Goal: Task Accomplishment & Management: Manage account settings

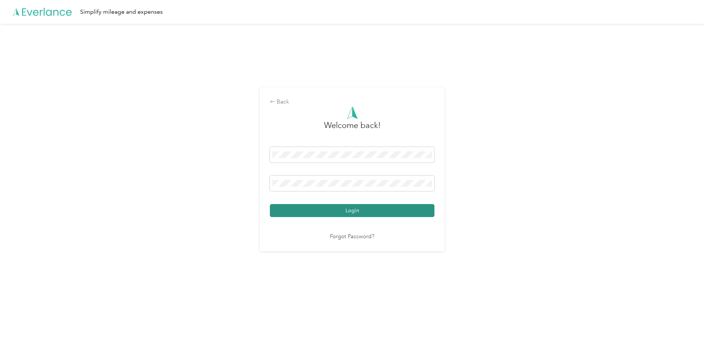
click at [319, 209] on button "Login" at bounding box center [352, 210] width 165 height 13
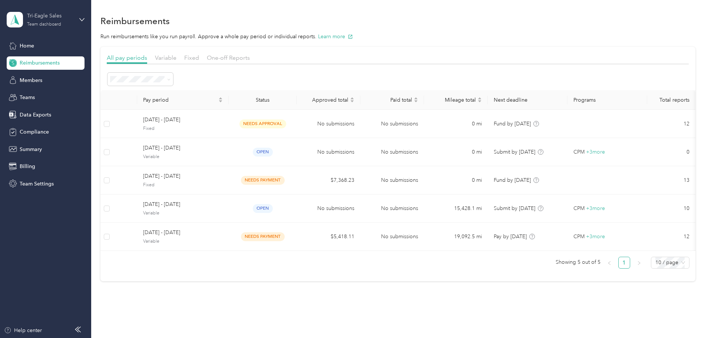
click at [55, 23] on div "Team dashboard" at bounding box center [44, 24] width 34 height 4
click at [34, 60] on div "Team dashboard" at bounding box center [33, 61] width 41 height 8
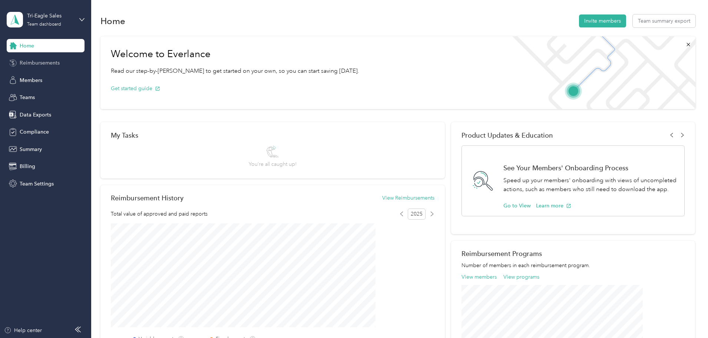
click at [29, 61] on span "Reimbursements" at bounding box center [40, 63] width 40 height 8
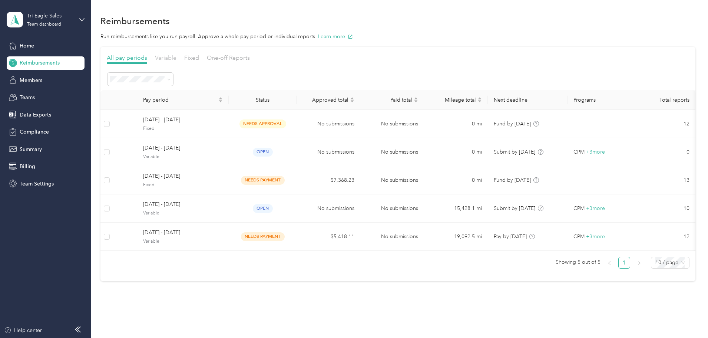
click at [176, 56] on span "Variable" at bounding box center [165, 57] width 21 height 7
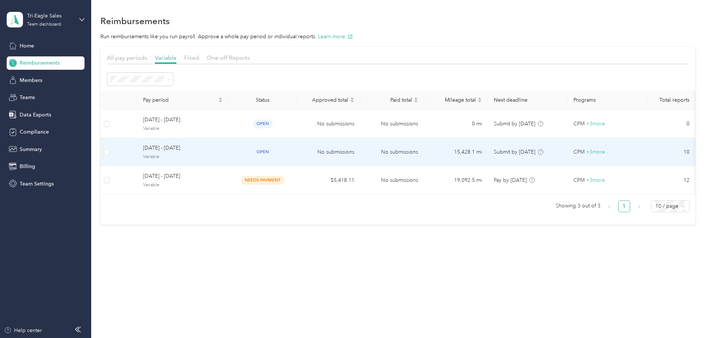
click at [214, 146] on span "[DATE] - [DATE]" at bounding box center [183, 148] width 80 height 8
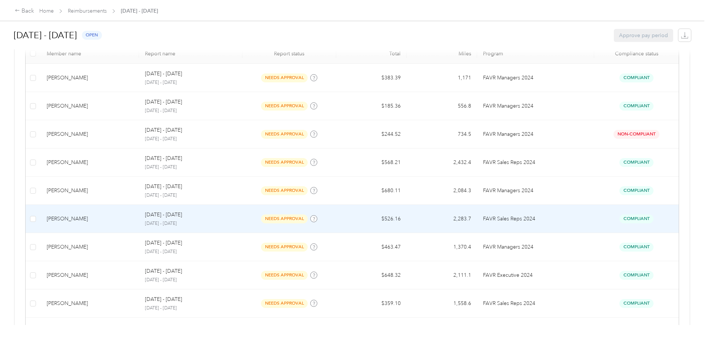
scroll to position [77, 0]
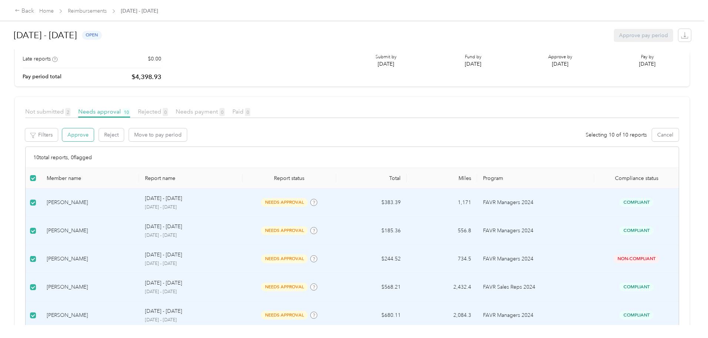
click at [94, 134] on button "Approve" at bounding box center [77, 134] width 31 height 13
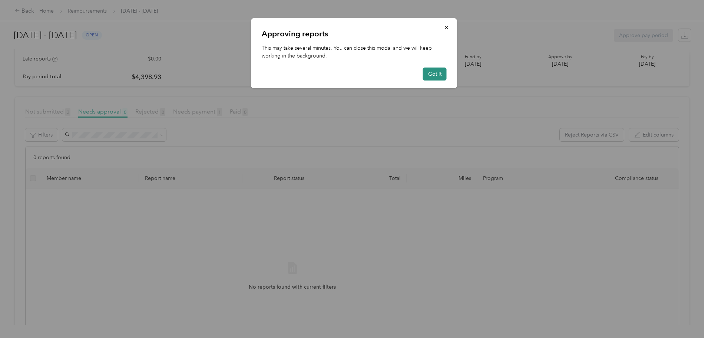
click at [435, 75] on button "Got it" at bounding box center [435, 73] width 24 height 13
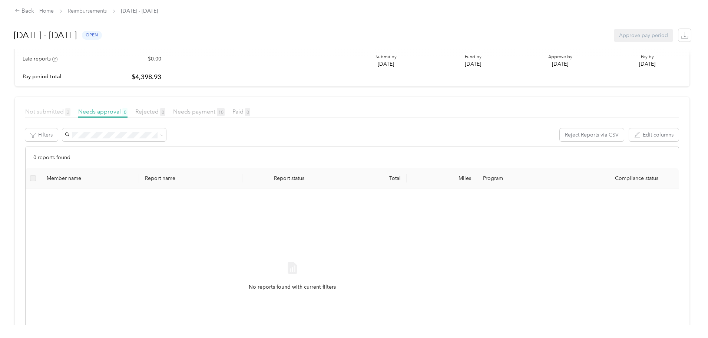
click at [70, 113] on span "Not submitted 2" at bounding box center [47, 111] width 45 height 7
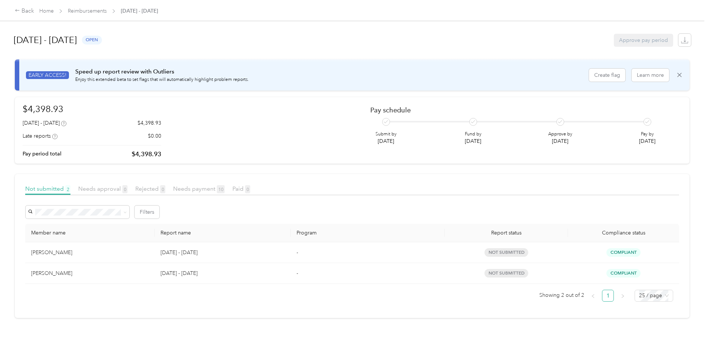
click at [146, 5] on div "Back Home Reimbursements [DATE] - [DATE]" at bounding box center [354, 10] width 708 height 21
click at [107, 10] on link "Reimbursements" at bounding box center [87, 11] width 39 height 6
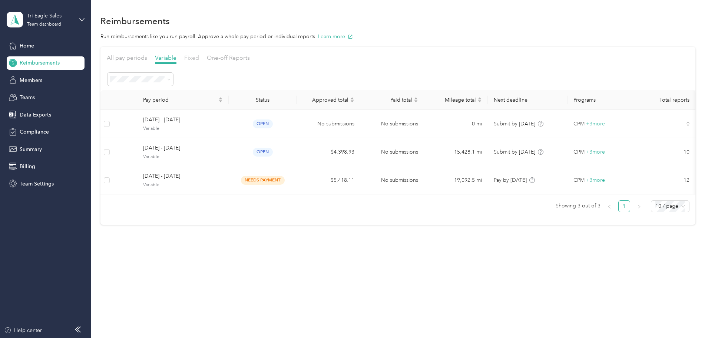
click at [199, 59] on span "Fixed" at bounding box center [191, 57] width 15 height 7
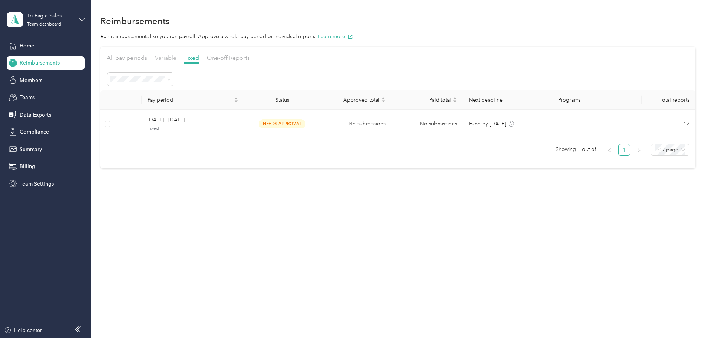
click at [176, 54] on span "Variable" at bounding box center [165, 57] width 21 height 7
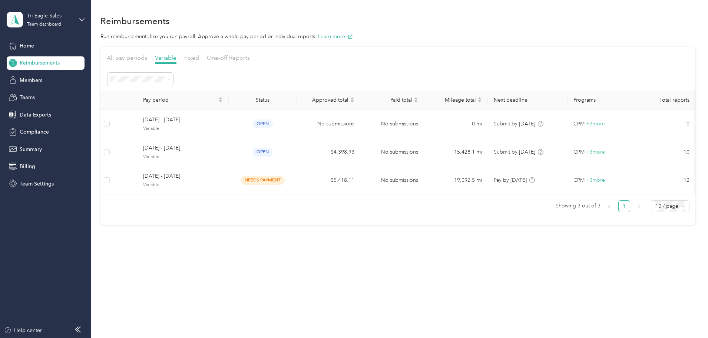
click at [147, 54] on div "All pay periods" at bounding box center [127, 57] width 40 height 9
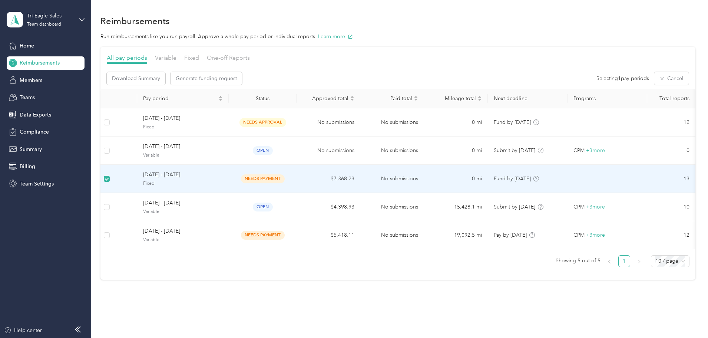
click at [209, 174] on span "[DATE] - [DATE]" at bounding box center [183, 174] width 80 height 8
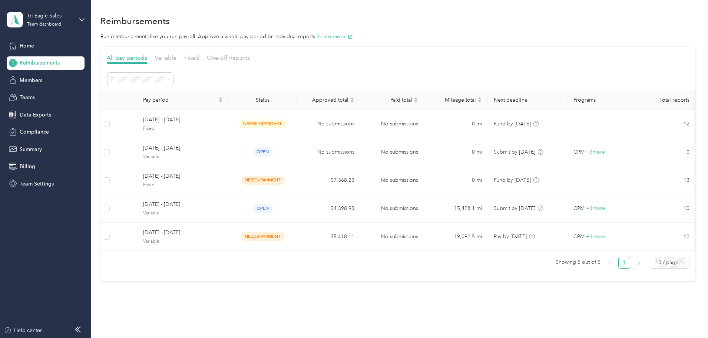
click at [42, 63] on span "Reimbursements" at bounding box center [40, 63] width 40 height 8
click at [147, 57] on span "All pay periods" at bounding box center [127, 57] width 40 height 7
click at [176, 58] on span "Variable" at bounding box center [165, 57] width 21 height 7
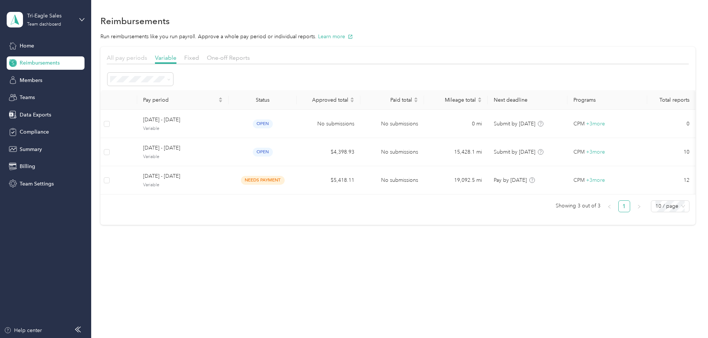
click at [147, 59] on span "All pay periods" at bounding box center [127, 57] width 40 height 7
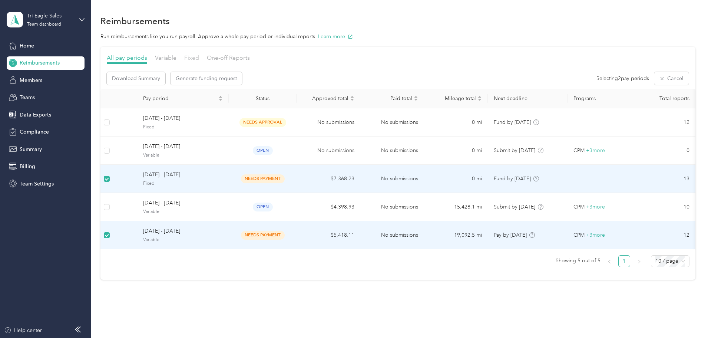
click at [199, 57] on span "Fixed" at bounding box center [191, 57] width 15 height 7
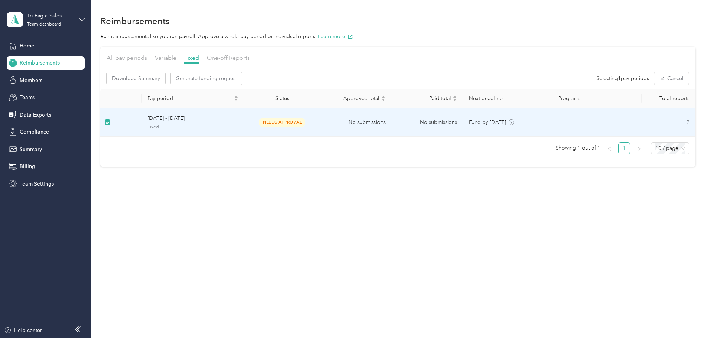
click at [219, 120] on span "[DATE] - [DATE]" at bounding box center [192, 118] width 91 height 8
click at [236, 116] on span "[DATE] - [DATE]" at bounding box center [192, 120] width 91 height 8
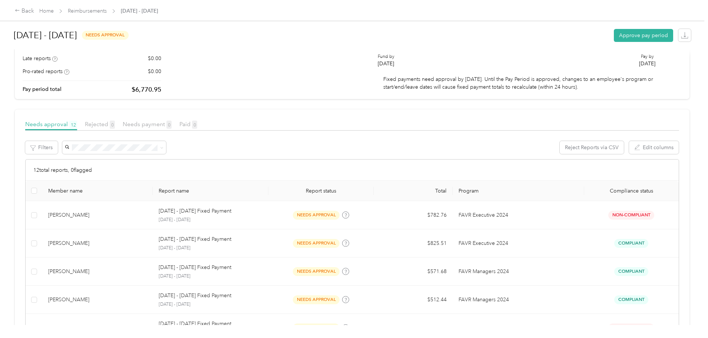
scroll to position [77, 0]
click at [107, 7] on span "Reimbursements" at bounding box center [87, 11] width 39 height 8
click at [107, 11] on link "Reimbursements" at bounding box center [87, 11] width 39 height 6
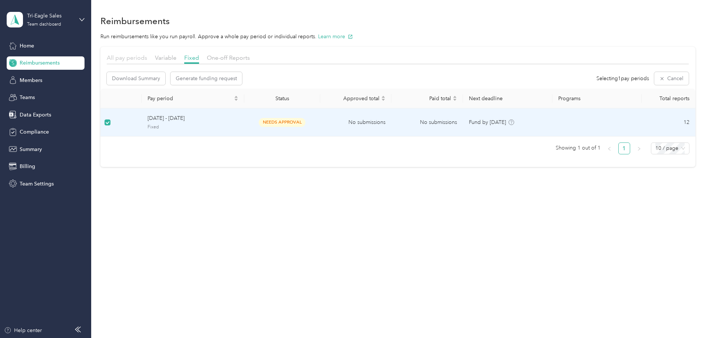
click at [147, 58] on span "All pay periods" at bounding box center [127, 57] width 40 height 7
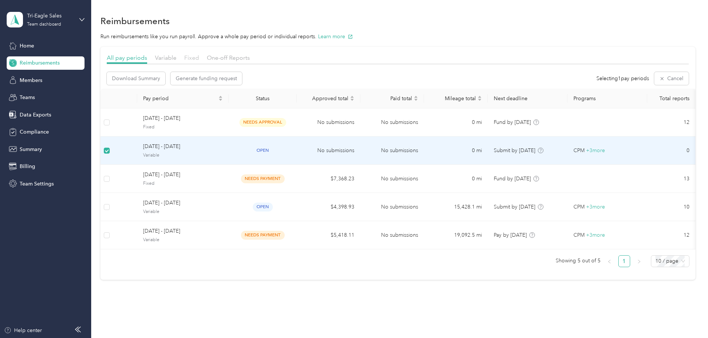
click at [199, 57] on span "Fixed" at bounding box center [191, 57] width 15 height 7
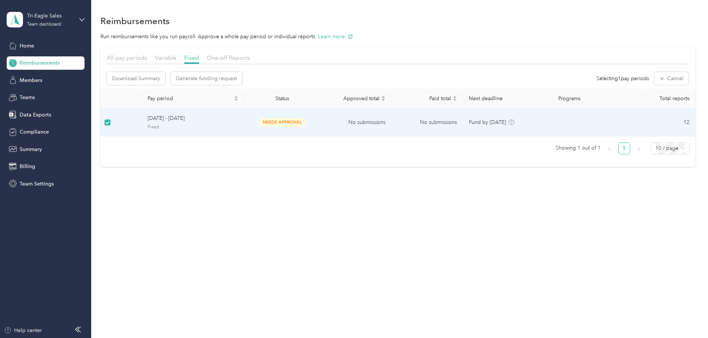
click at [228, 119] on span "[DATE] - [DATE]" at bounding box center [192, 118] width 91 height 8
click at [203, 120] on span "[DATE] - [DATE]" at bounding box center [192, 118] width 91 height 8
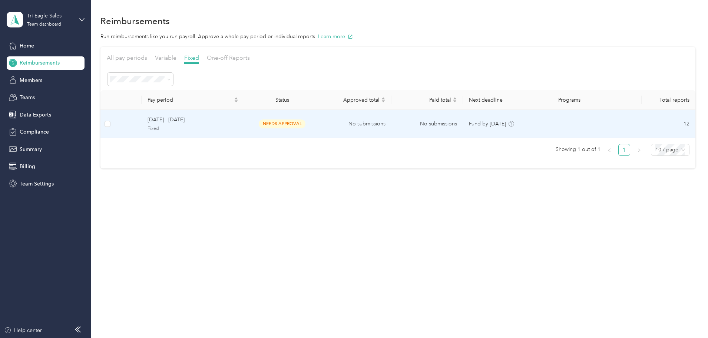
click at [229, 120] on span "[DATE] - [DATE]" at bounding box center [192, 120] width 91 height 8
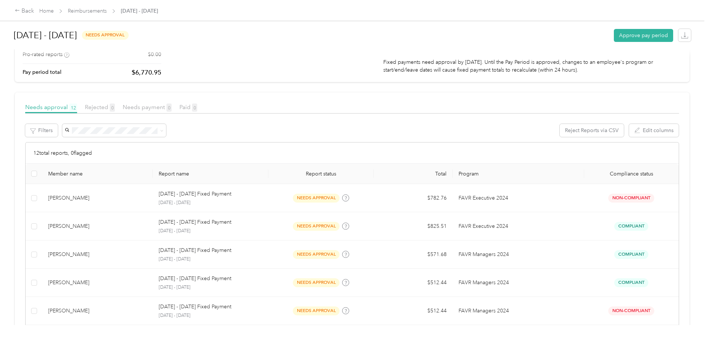
scroll to position [111, 0]
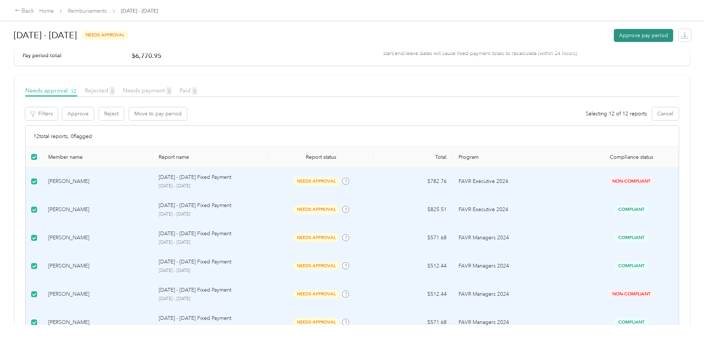
click at [614, 38] on button "Approve pay period" at bounding box center [643, 35] width 59 height 13
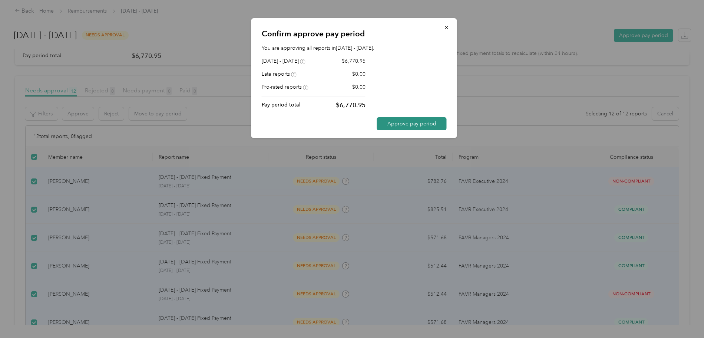
click at [402, 123] on button "Approve pay period" at bounding box center [412, 123] width 70 height 13
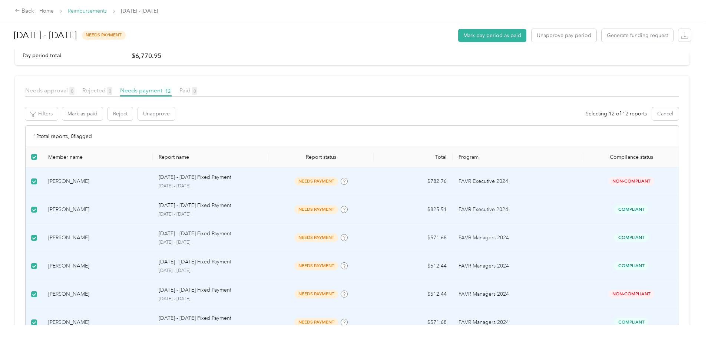
click at [107, 10] on link "Reimbursements" at bounding box center [87, 11] width 39 height 6
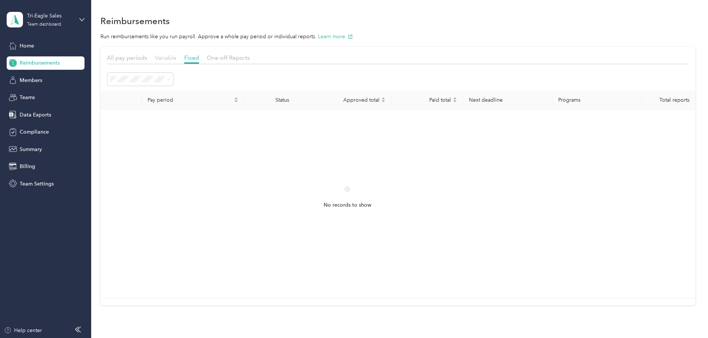
click at [176, 56] on span "Variable" at bounding box center [165, 57] width 21 height 7
click at [147, 57] on span "All pay periods" at bounding box center [127, 57] width 40 height 7
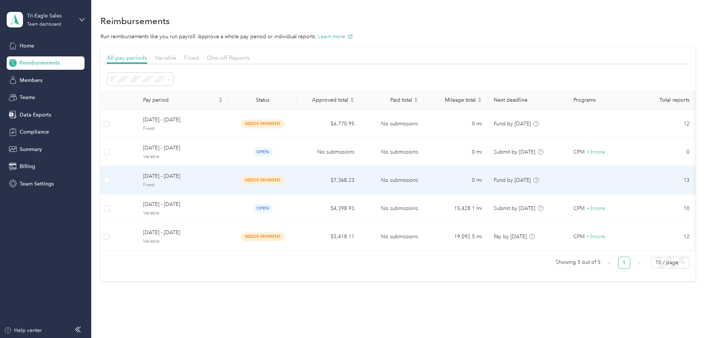
click at [216, 176] on span "[DATE] - [DATE]" at bounding box center [183, 176] width 80 height 8
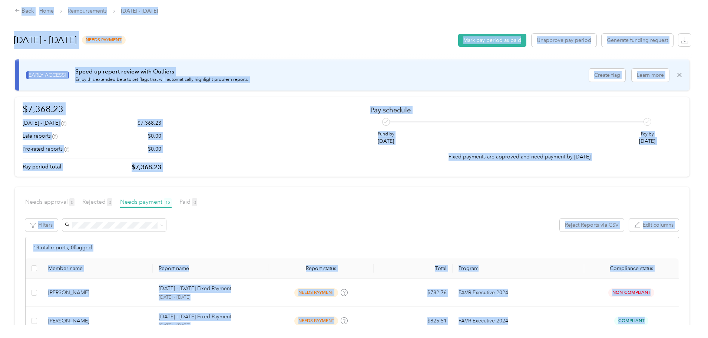
click at [336, 38] on div "[DATE] - [DATE] needs payment Mark pay period as paid Unapprove pay period Gene…" at bounding box center [352, 40] width 677 height 28
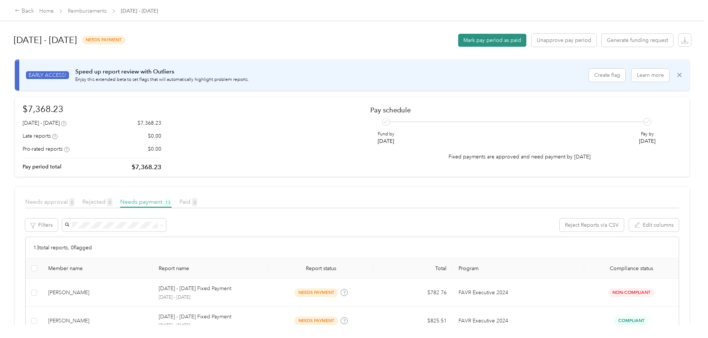
click at [458, 39] on button "Mark pay period as paid" at bounding box center [492, 40] width 68 height 13
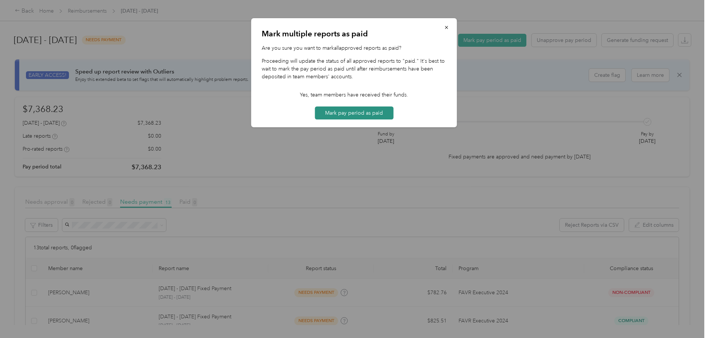
click at [341, 114] on button "Mark pay period as paid" at bounding box center [354, 112] width 79 height 13
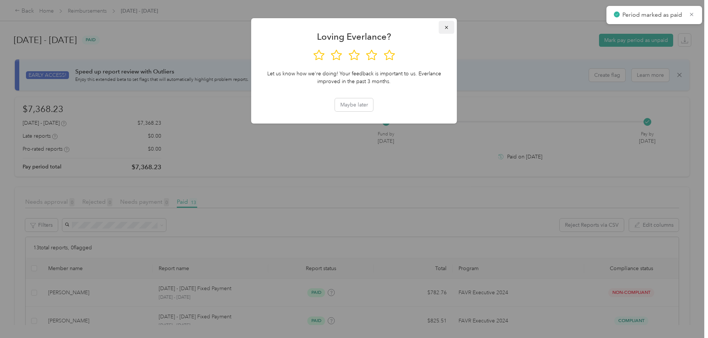
click at [446, 29] on icon "button" at bounding box center [446, 27] width 5 height 5
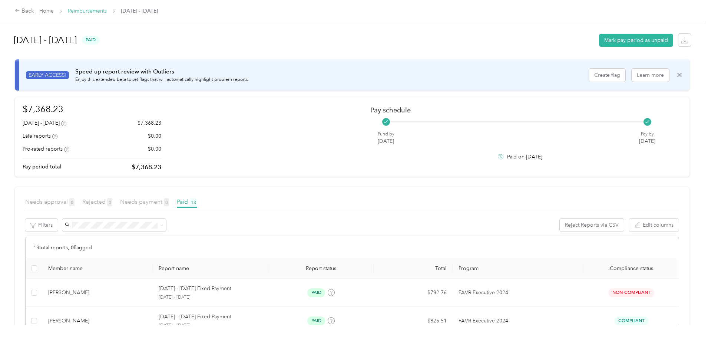
click at [107, 8] on link "Reimbursements" at bounding box center [87, 11] width 39 height 6
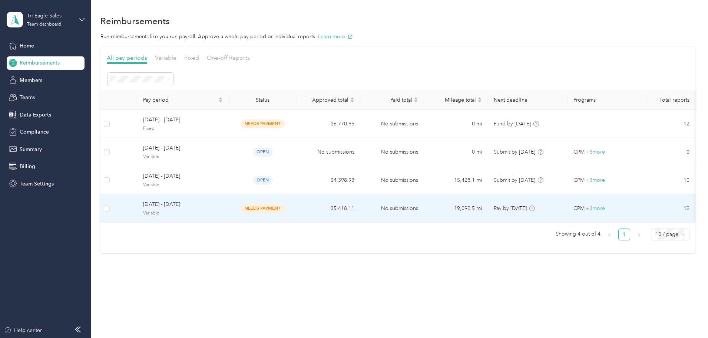
click at [223, 205] on span "[DATE] - [DATE]" at bounding box center [183, 204] width 80 height 8
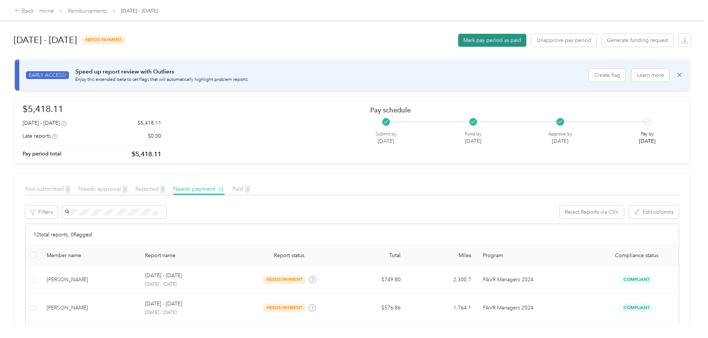
click at [458, 41] on button "Mark pay period as paid" at bounding box center [492, 40] width 68 height 13
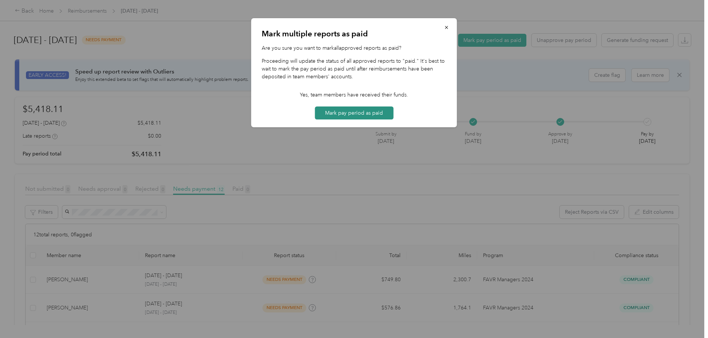
click at [357, 113] on button "Mark pay period as paid" at bounding box center [354, 112] width 79 height 13
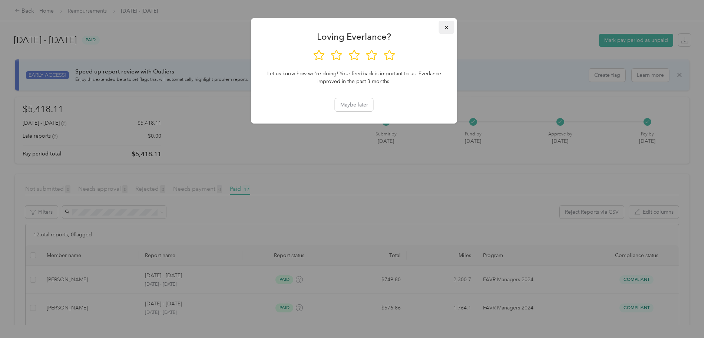
click at [446, 24] on button "button" at bounding box center [447, 27] width 16 height 13
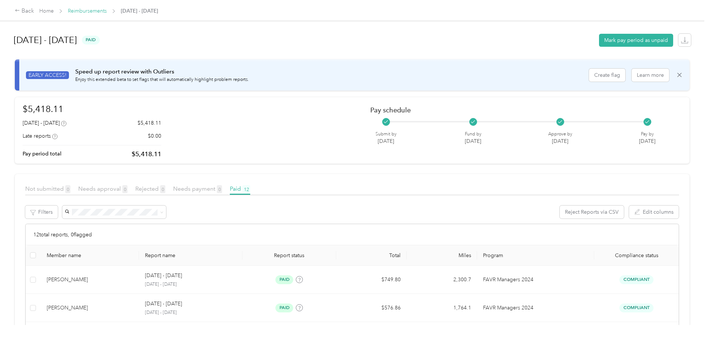
click at [107, 10] on link "Reimbursements" at bounding box center [87, 11] width 39 height 6
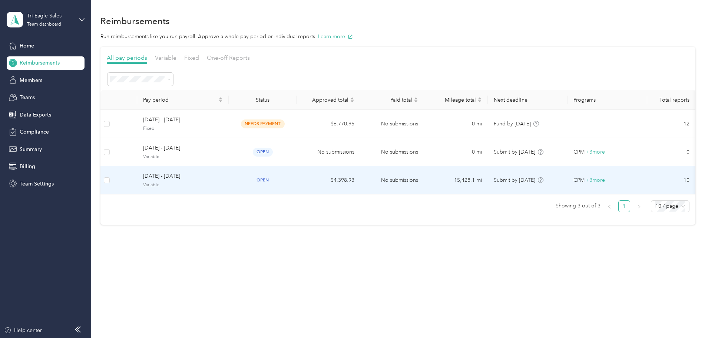
click at [219, 173] on span "[DATE] - [DATE]" at bounding box center [183, 176] width 80 height 8
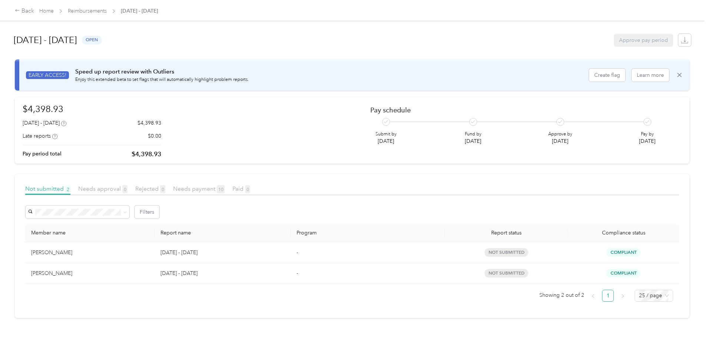
click at [107, 7] on span "Reimbursements" at bounding box center [87, 11] width 39 height 8
click at [107, 11] on link "Reimbursements" at bounding box center [87, 11] width 39 height 6
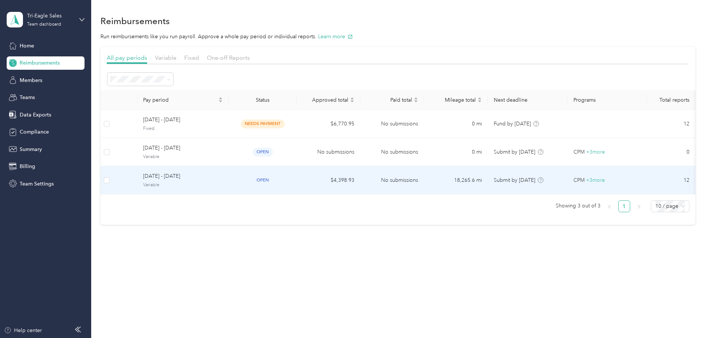
click at [216, 176] on span "[DATE] - [DATE]" at bounding box center [183, 176] width 80 height 8
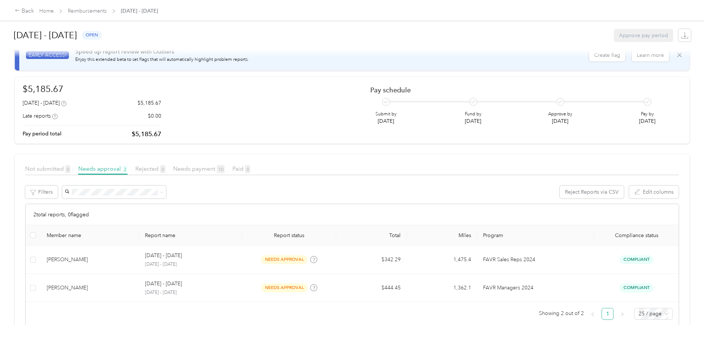
scroll to position [37, 0]
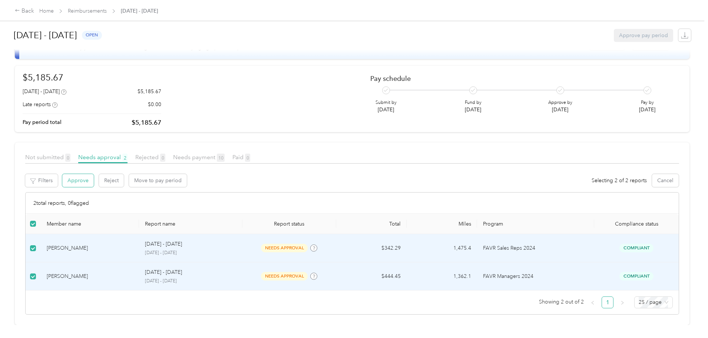
click at [94, 177] on button "Approve" at bounding box center [77, 180] width 31 height 13
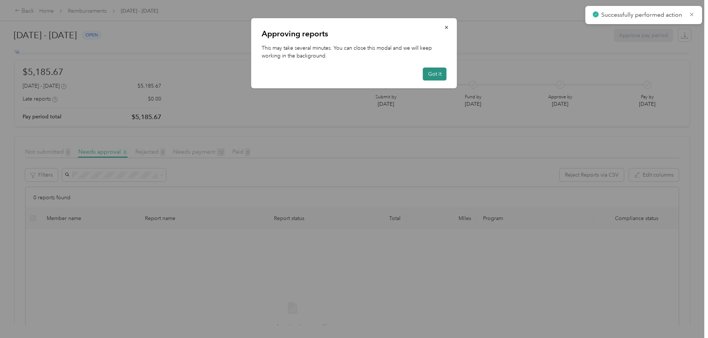
click at [440, 71] on button "Got it" at bounding box center [435, 73] width 24 height 13
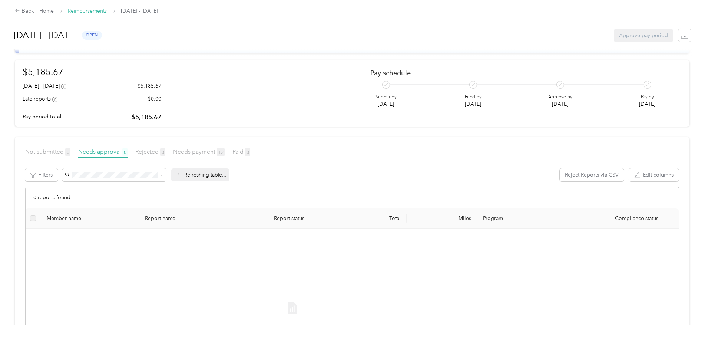
click at [107, 9] on link "Reimbursements" at bounding box center [87, 11] width 39 height 6
